Goal: Information Seeking & Learning: Learn about a topic

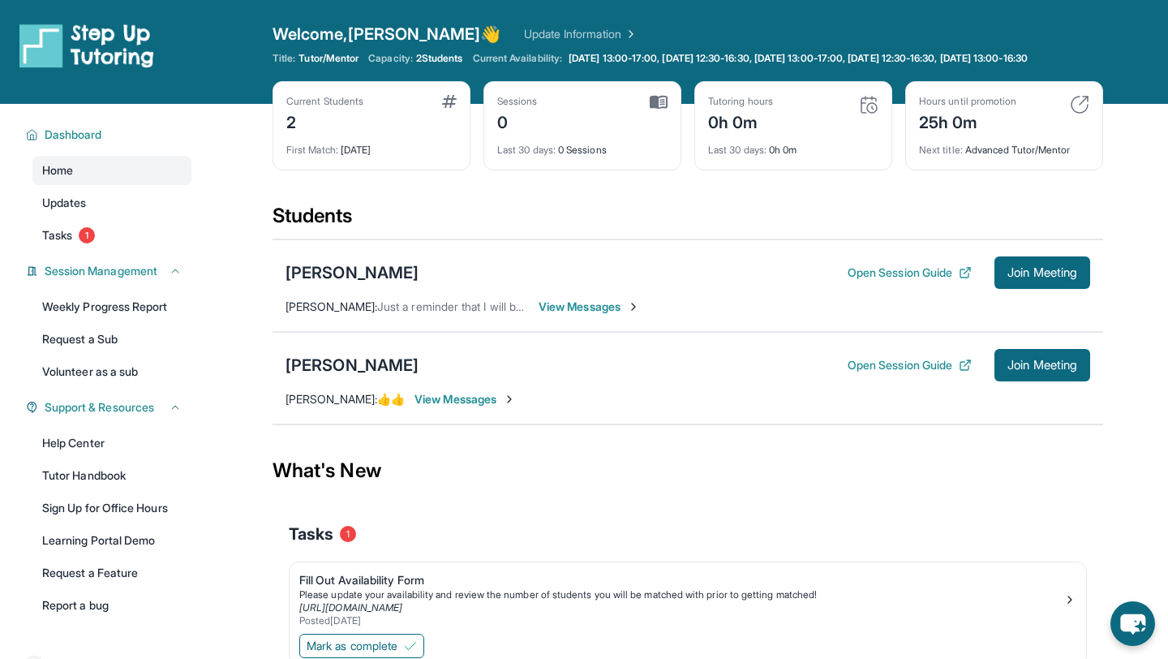
click at [580, 315] on span "View Messages" at bounding box center [589, 307] width 101 height 16
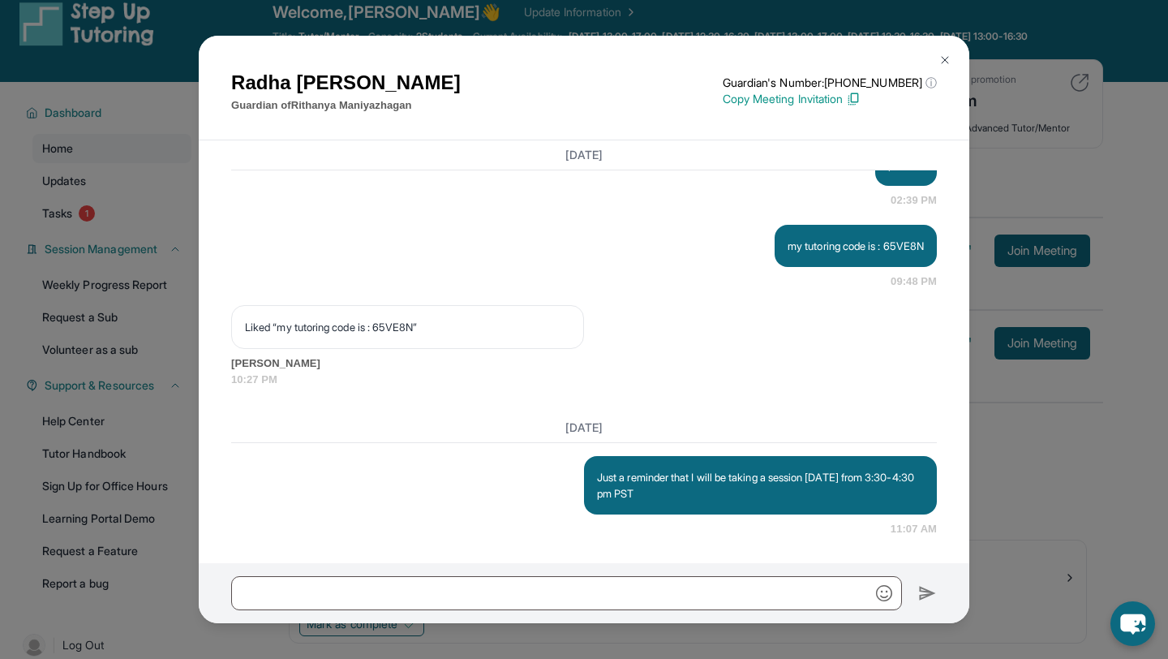
scroll to position [24, 0]
click at [123, 308] on div "[PERSON_NAME] Guardian of [PERSON_NAME] Guardian's Number: [PHONE_NUMBER] ⓘ Thi…" at bounding box center [584, 329] width 1168 height 659
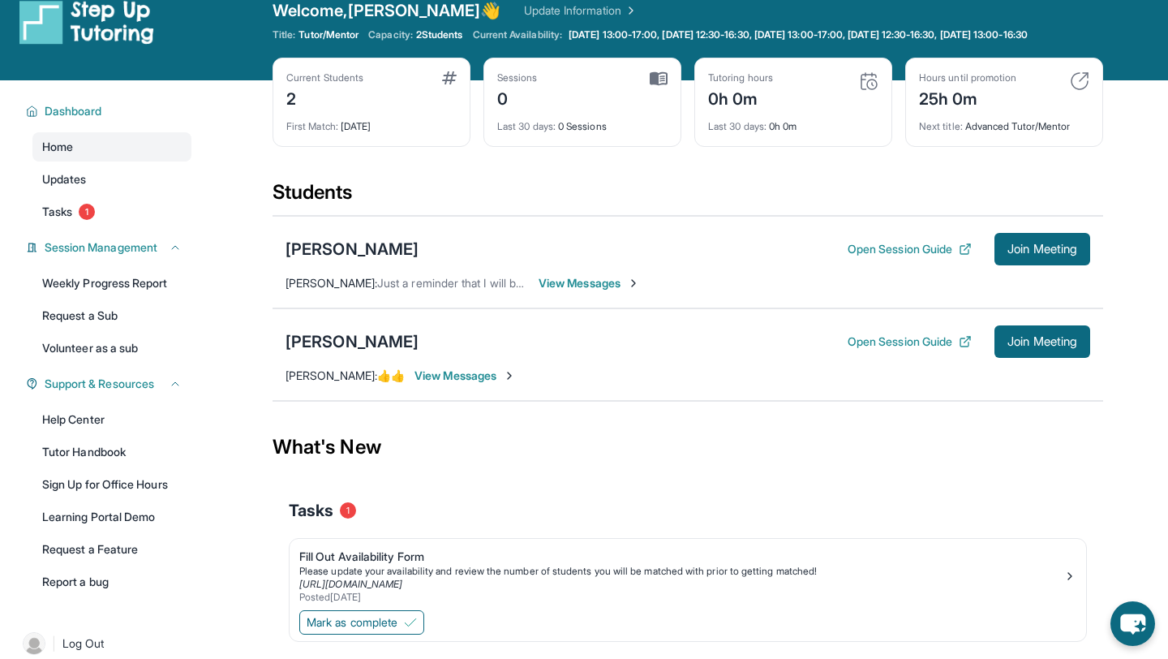
click at [415, 384] on span "View Messages" at bounding box center [465, 376] width 101 height 16
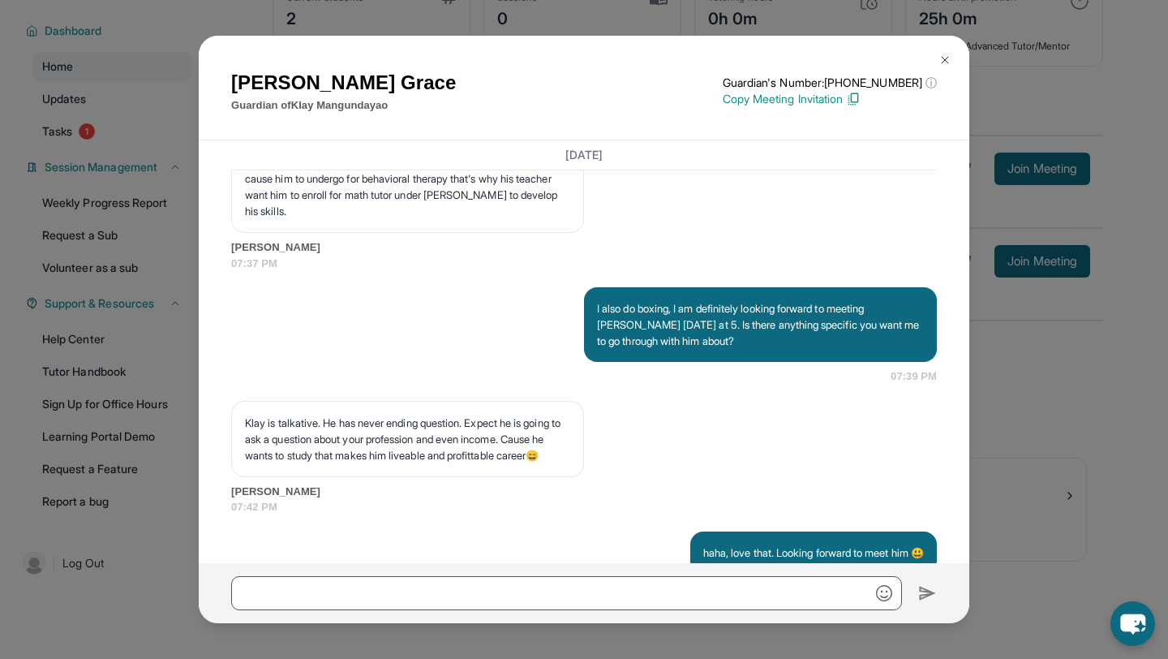
scroll to position [2766, 0]
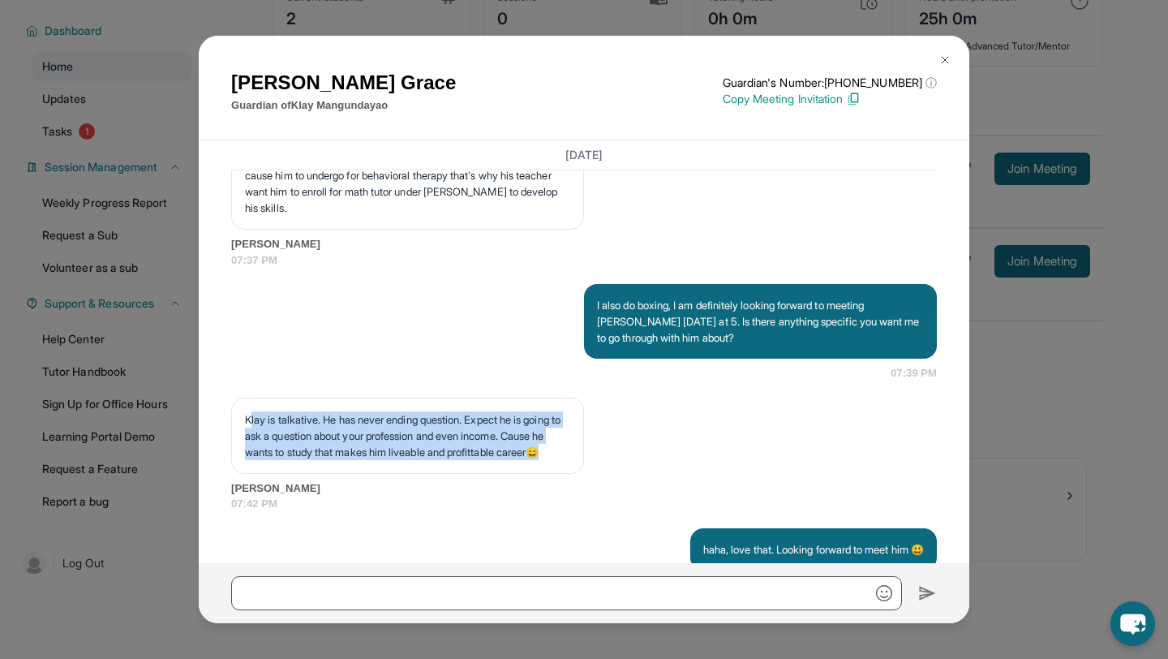
drag, startPoint x: 308, startPoint y: 520, endPoint x: 247, endPoint y: 468, distance: 80.0
click at [247, 460] on p "Klay is talkative. He has never ending question. Expect he is going to ask a qu…" at bounding box center [407, 435] width 325 height 49
click at [295, 460] on p "Klay is talkative. He has never ending question. Expect he is going to ask a qu…" at bounding box center [407, 435] width 325 height 49
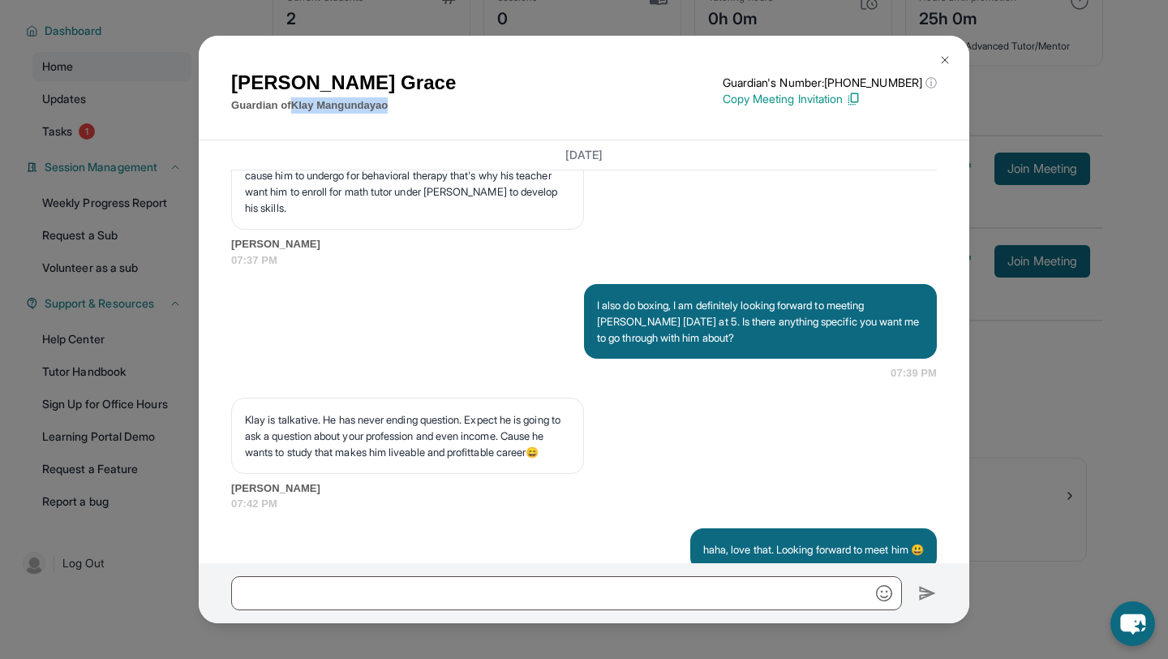
drag, startPoint x: 398, startPoint y: 110, endPoint x: 297, endPoint y: 111, distance: 100.6
click at [297, 111] on div "[PERSON_NAME] Guardian of [PERSON_NAME] Guardian's Number: [PHONE_NUMBER] ⓘ Thi…" at bounding box center [584, 90] width 706 height 45
copy p "[PERSON_NAME]"
click at [1007, 124] on div "[PERSON_NAME] Guardian of [PERSON_NAME] Guardian's Number: [PHONE_NUMBER] ⓘ Thi…" at bounding box center [584, 329] width 1168 height 659
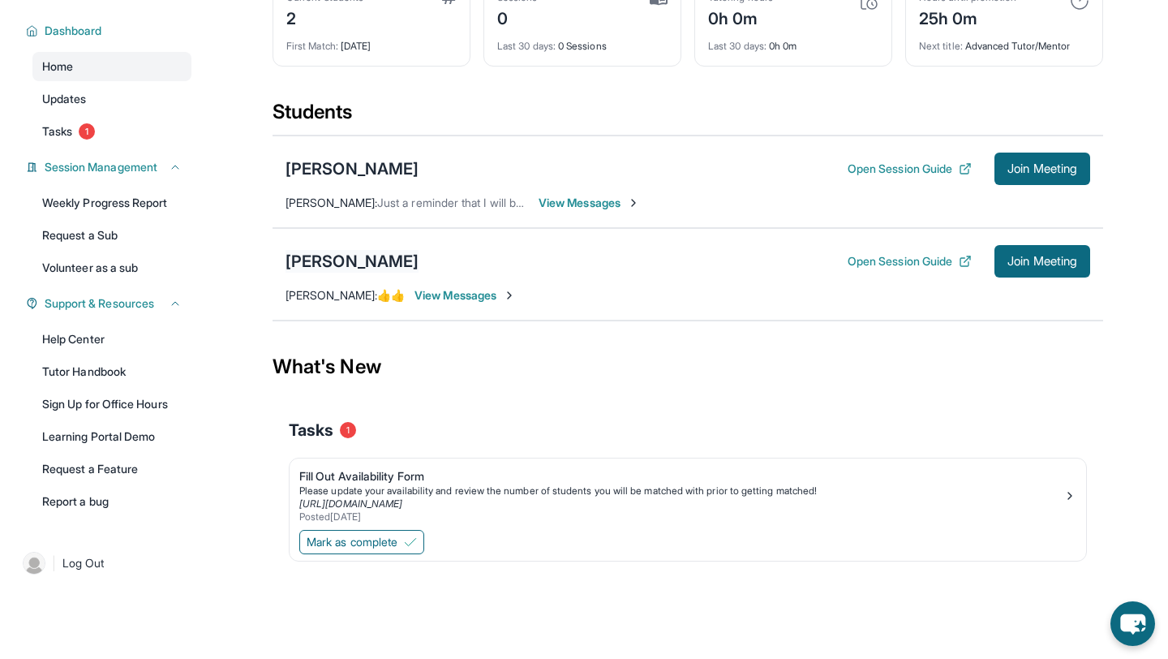
click at [372, 259] on div "[PERSON_NAME]" at bounding box center [352, 261] width 133 height 23
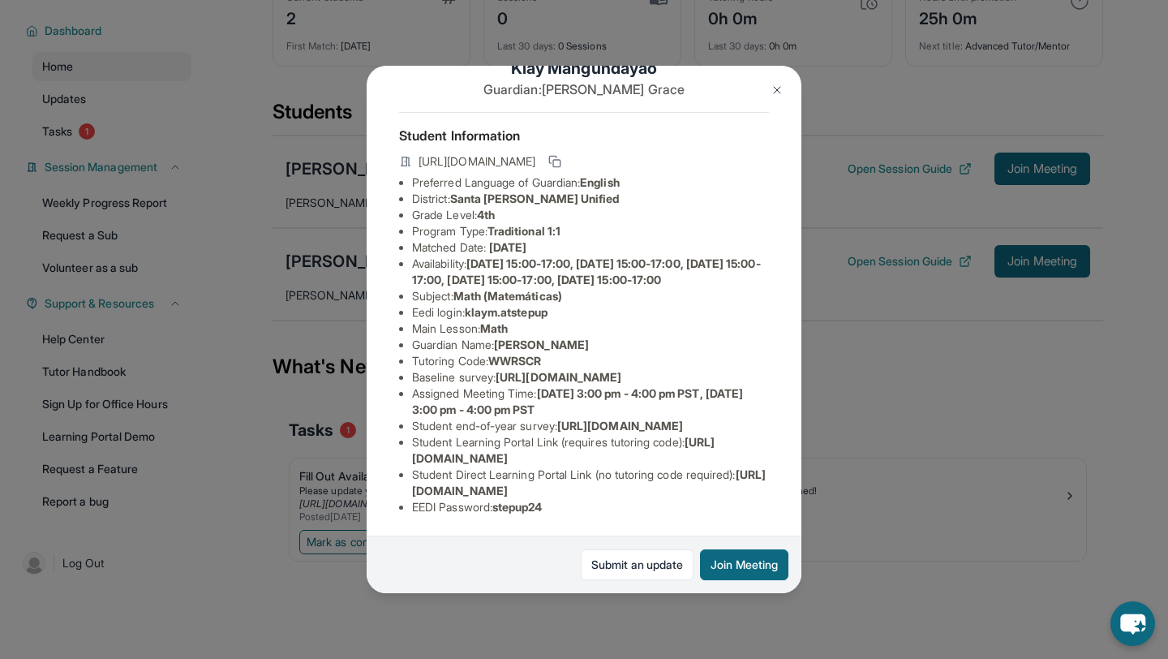
scroll to position [184, 2]
click at [307, 402] on div "[PERSON_NAME] Guardian: [PERSON_NAME] Student Information [URL][DOMAIN_NAME] Pr…" at bounding box center [584, 329] width 1168 height 659
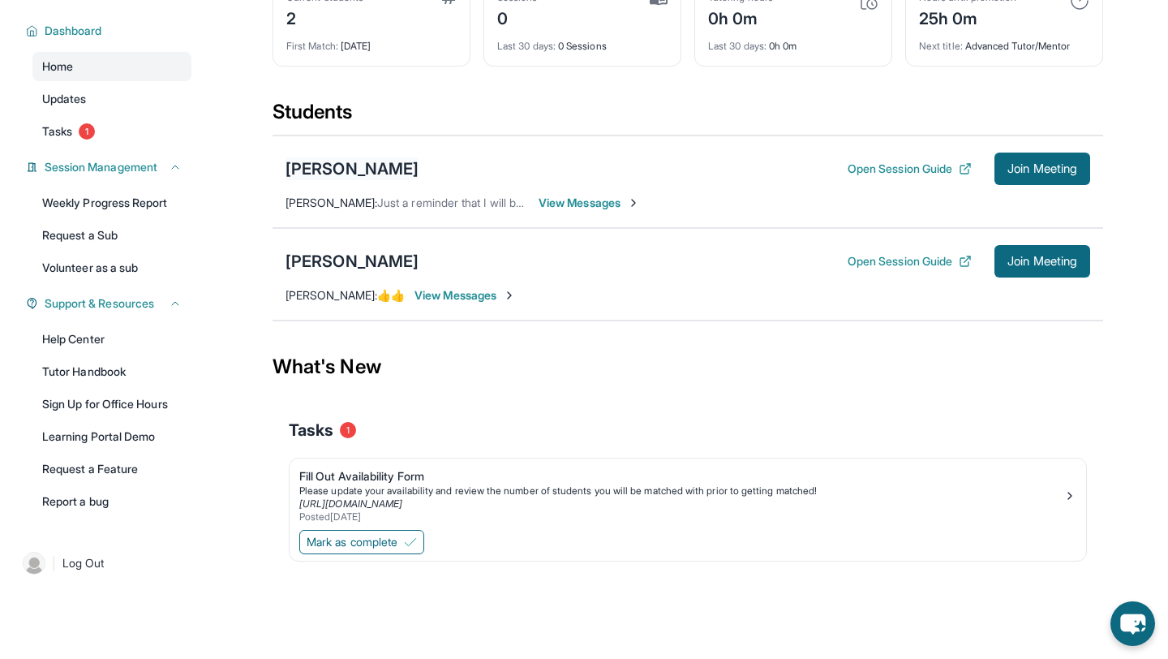
click at [419, 170] on div "[PERSON_NAME]" at bounding box center [352, 168] width 133 height 23
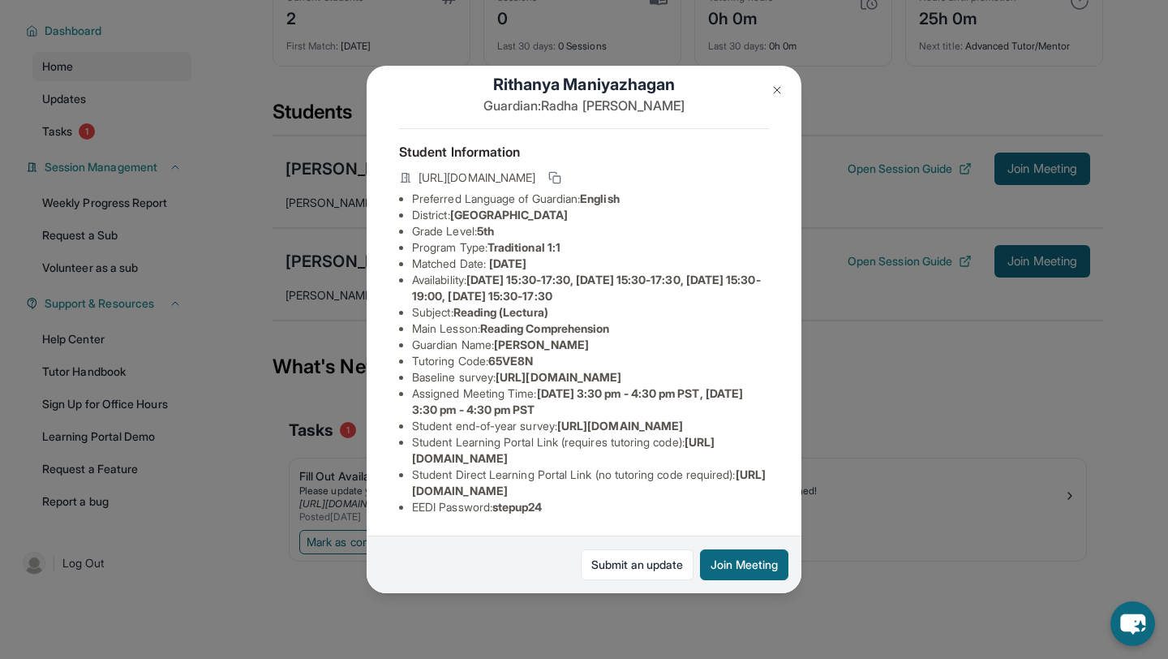
scroll to position [0, 0]
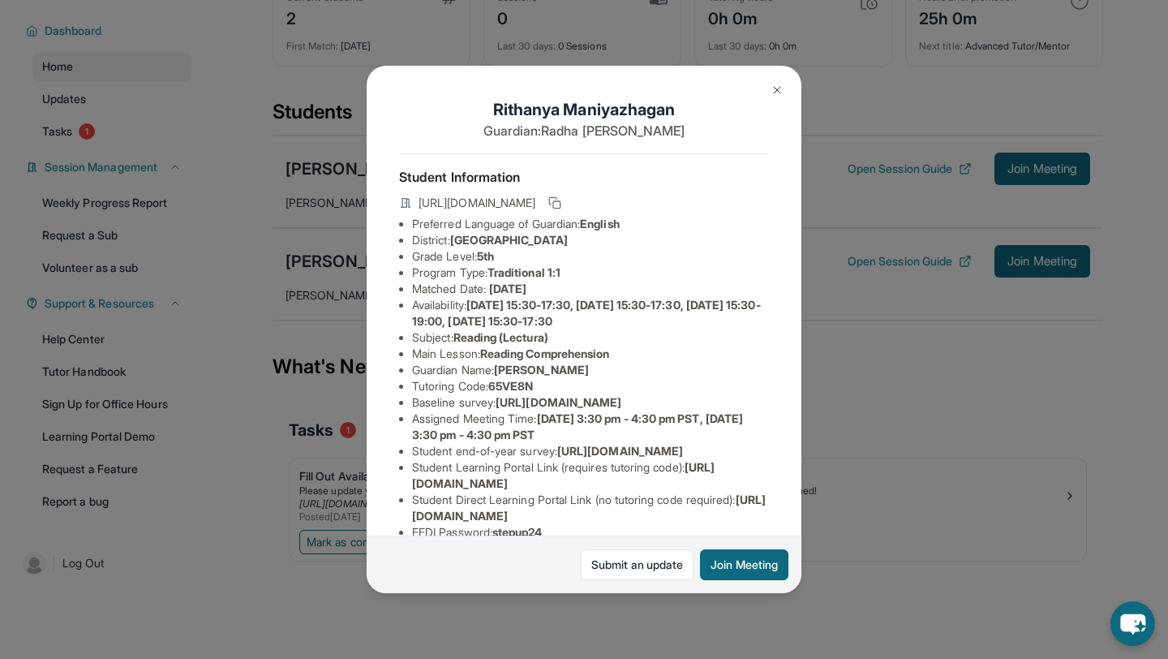
click at [215, 223] on div "[PERSON_NAME] Guardian: [PERSON_NAME] Student Information [URL][DOMAIN_NAME] Pr…" at bounding box center [584, 329] width 1168 height 659
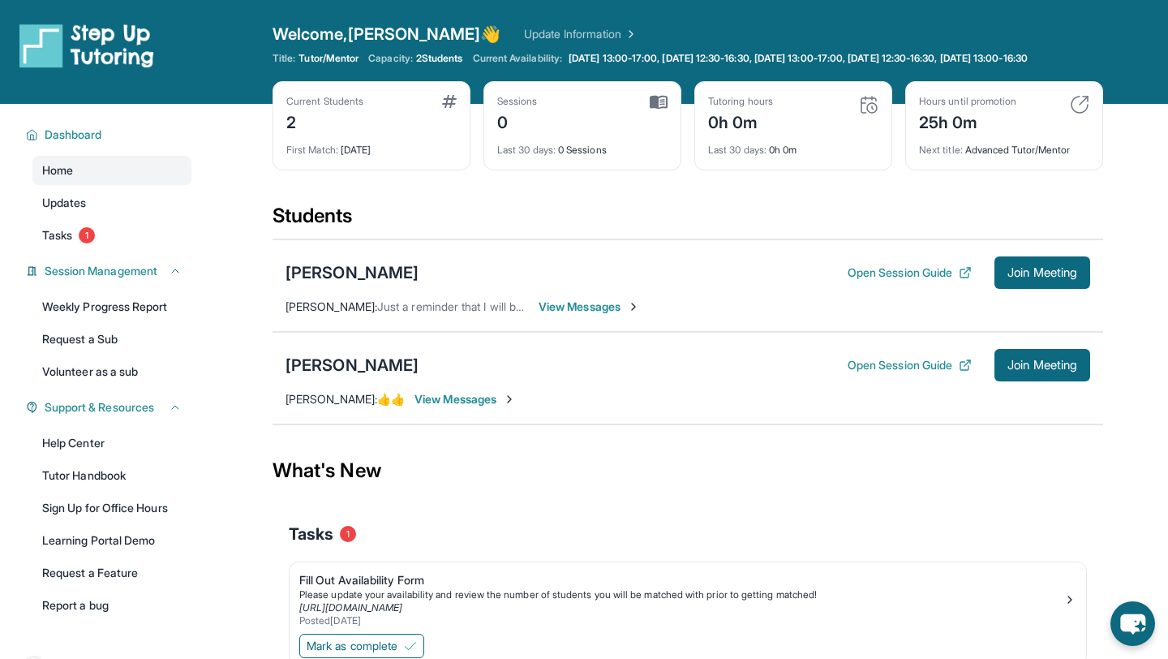
click at [373, 157] on div "First Match : [DATE]" at bounding box center [371, 145] width 170 height 23
click at [448, 108] on img at bounding box center [449, 101] width 15 height 13
click at [449, 108] on img at bounding box center [449, 101] width 15 height 13
click at [355, 108] on div "Current Students" at bounding box center [324, 101] width 77 height 13
click at [663, 110] on img at bounding box center [659, 102] width 18 height 15
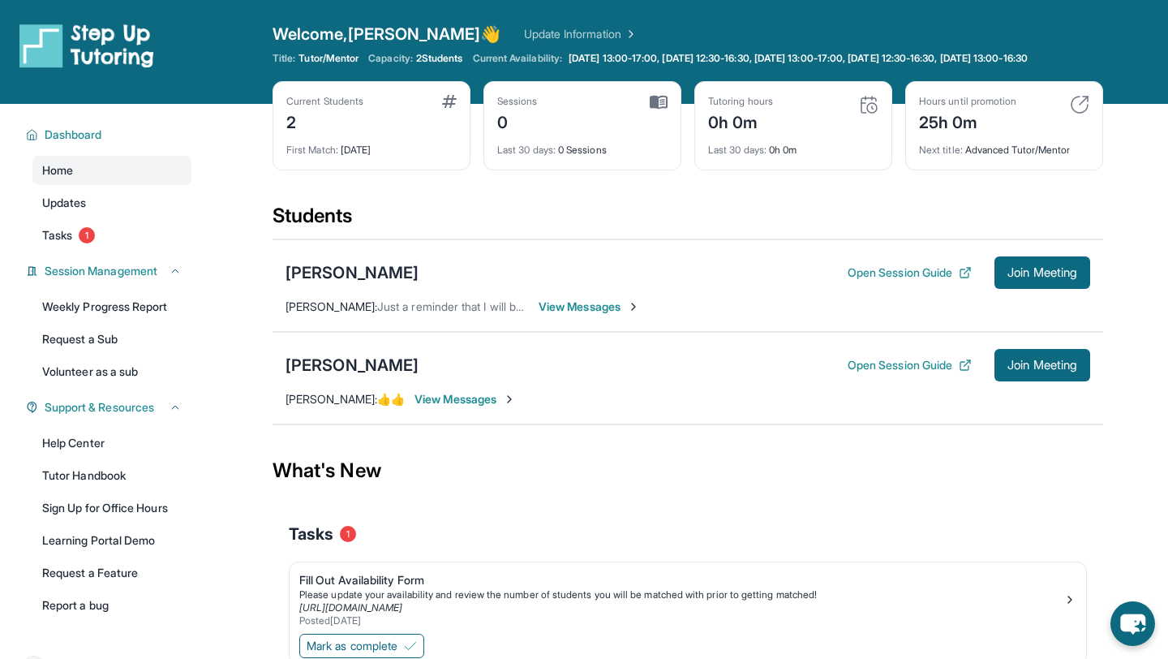
click at [663, 110] on img at bounding box center [659, 102] width 18 height 15
